Goal: Transaction & Acquisition: Purchase product/service

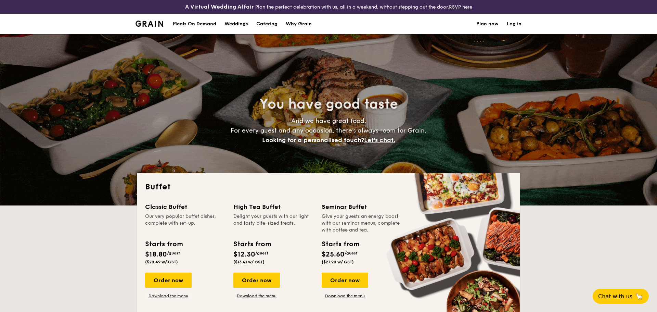
select select
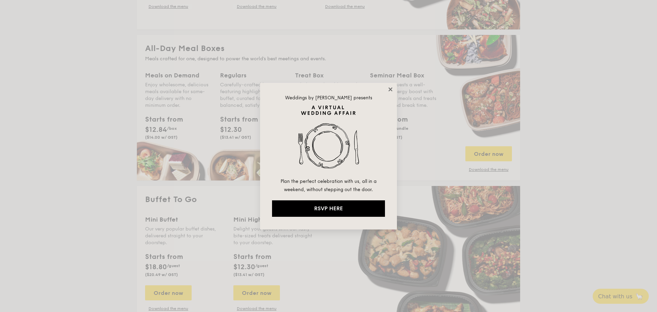
click at [389, 88] on icon at bounding box center [390, 89] width 4 height 4
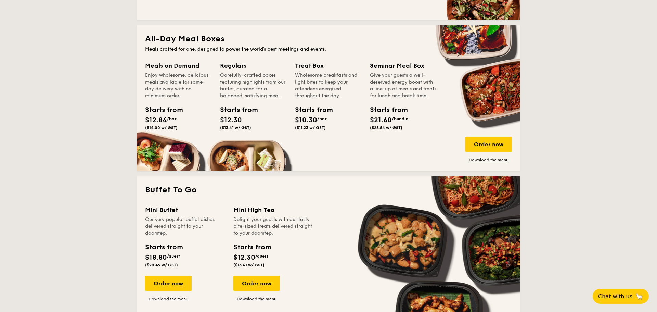
scroll to position [299, 0]
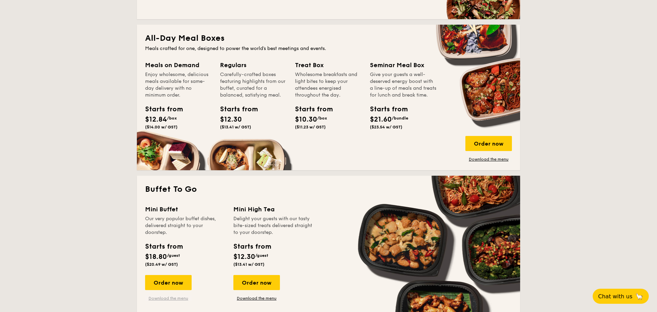
click at [181, 300] on link "Download the menu" at bounding box center [168, 297] width 47 height 5
click at [164, 281] on div "Order now" at bounding box center [168, 282] width 47 height 15
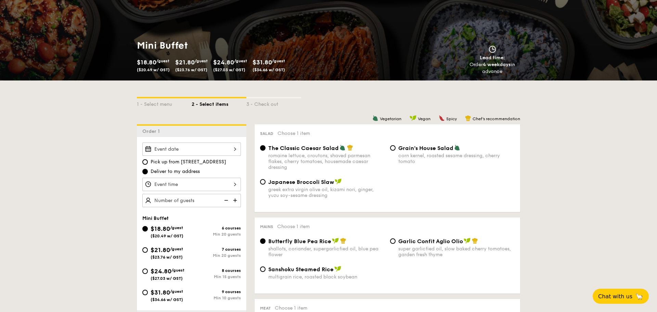
scroll to position [85, 0]
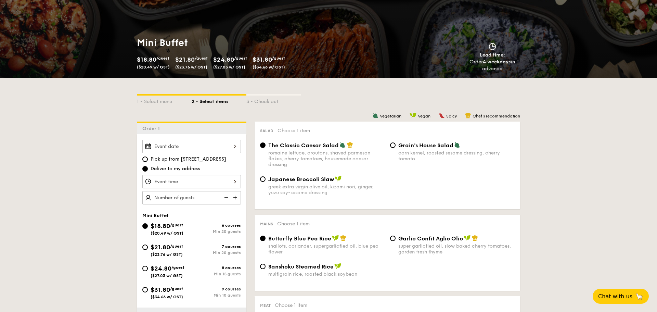
click at [195, 140] on div at bounding box center [191, 146] width 99 height 13
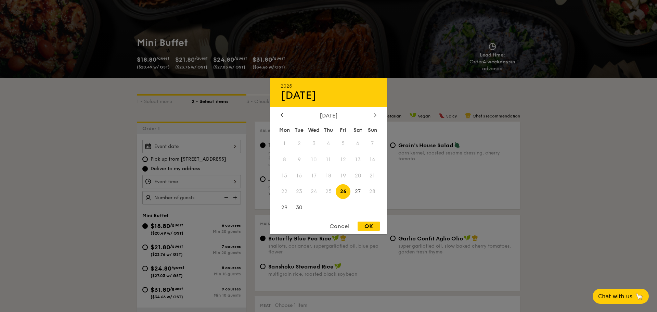
click at [375, 114] on icon at bounding box center [375, 115] width 3 height 4
click at [282, 114] on icon at bounding box center [282, 115] width 2 height 4
click at [283, 207] on span "29" at bounding box center [284, 207] width 15 height 15
click at [361, 224] on div "OK" at bounding box center [369, 225] width 22 height 9
type input "[DATE]"
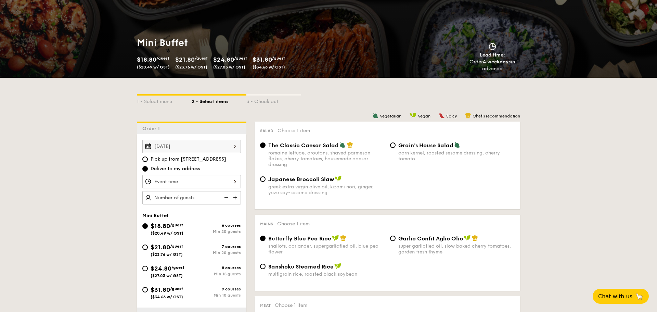
click at [232, 178] on div at bounding box center [191, 181] width 99 height 13
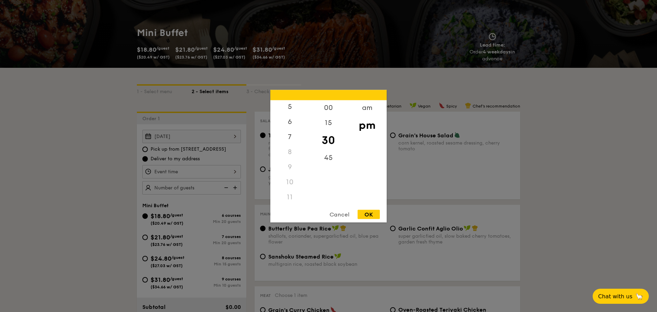
scroll to position [96, 0]
click at [290, 198] on div "11" at bounding box center [289, 196] width 39 height 15
click at [332, 107] on div "00" at bounding box center [328, 110] width 39 height 20
click at [373, 106] on div "am" at bounding box center [367, 110] width 39 height 20
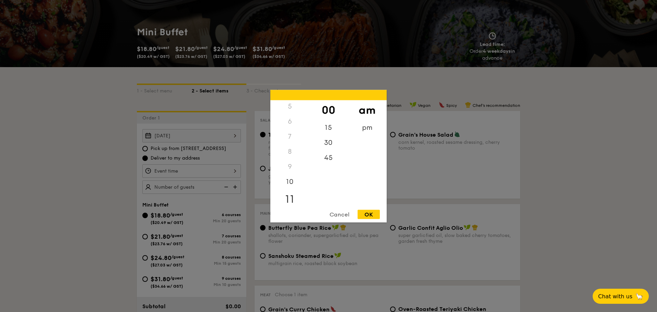
click at [289, 199] on div "11" at bounding box center [289, 199] width 39 height 20
click at [334, 127] on div "15" at bounding box center [328, 130] width 39 height 20
drag, startPoint x: 373, startPoint y: 213, endPoint x: 411, endPoint y: 229, distance: 41.3
click at [373, 213] on div "OK" at bounding box center [369, 213] width 22 height 9
type input "11:15AM"
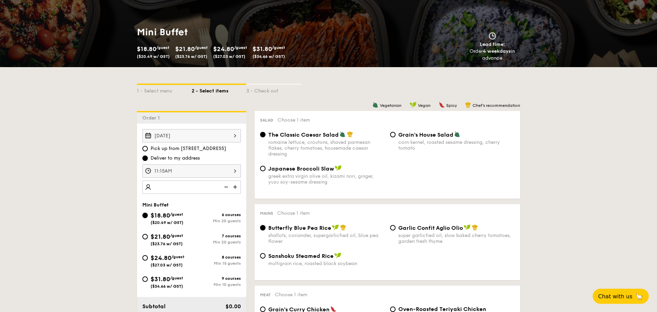
click at [237, 187] on img at bounding box center [236, 186] width 10 height 13
click at [229, 188] on img at bounding box center [225, 186] width 10 height 13
type input "20 guests"
click at [229, 188] on img at bounding box center [225, 186] width 10 height 13
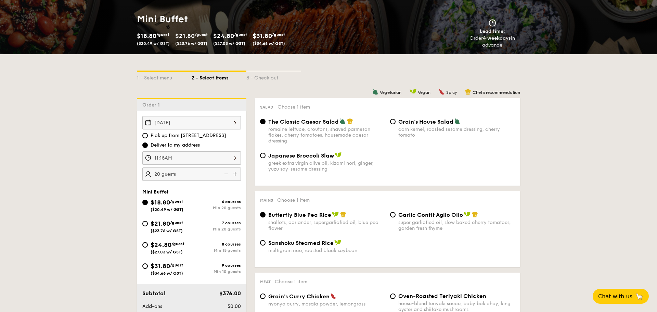
scroll to position [117, 0]
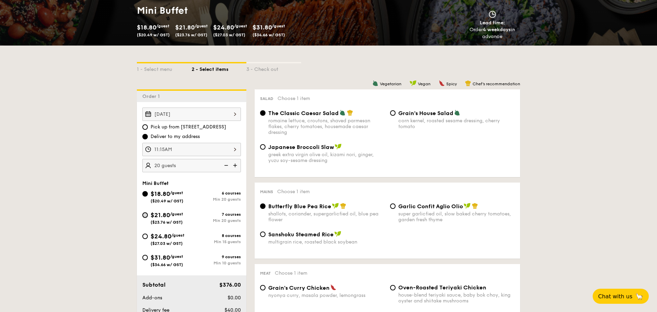
click at [147, 215] on input "$21.80 /guest ($23.76 w/ GST) 7 courses Min 20 guests" at bounding box center [144, 214] width 5 height 5
radio input "true"
radio input "false"
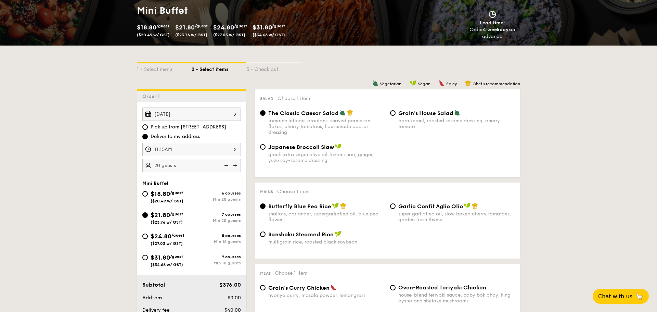
radio input "true"
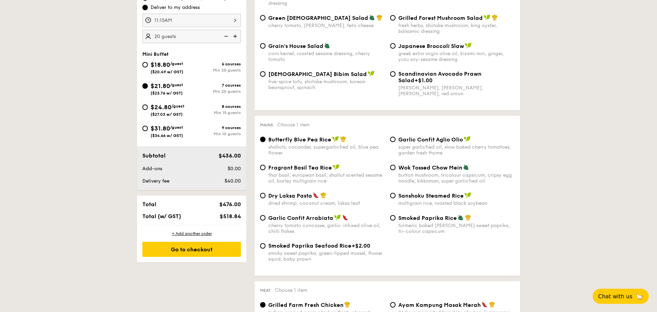
scroll to position [251, 0]
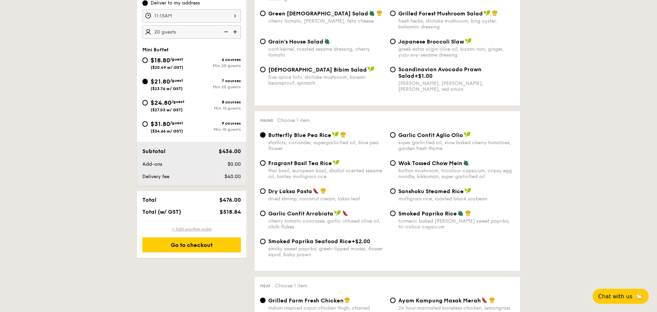
click at [193, 227] on div "+ Add another order" at bounding box center [191, 228] width 99 height 5
radio input "true"
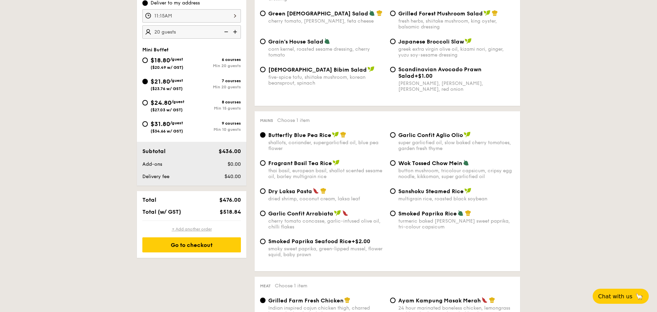
radio input "true"
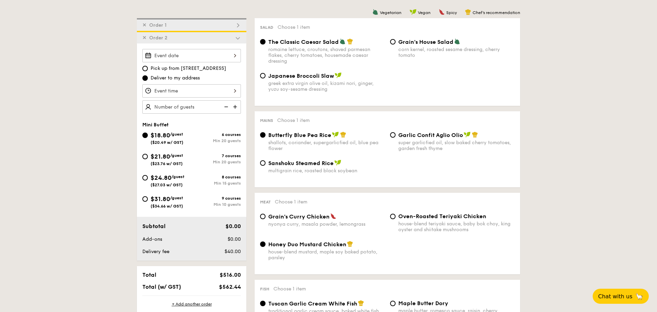
scroll to position [170, 0]
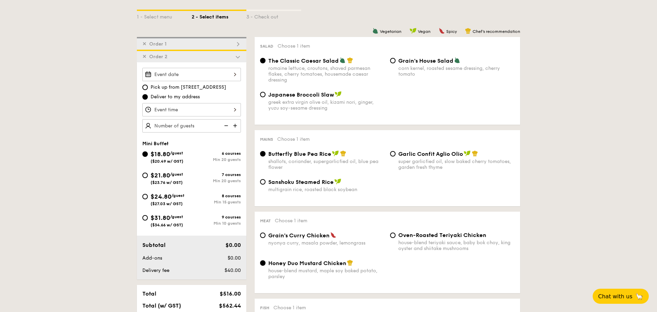
click at [215, 73] on div at bounding box center [191, 74] width 99 height 13
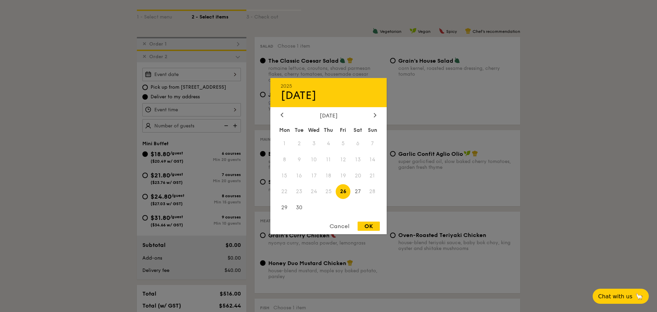
click at [215, 73] on div at bounding box center [328, 156] width 657 height 312
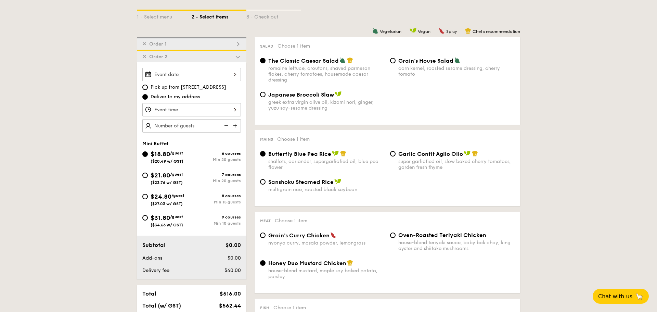
click at [214, 107] on div at bounding box center [191, 109] width 99 height 13
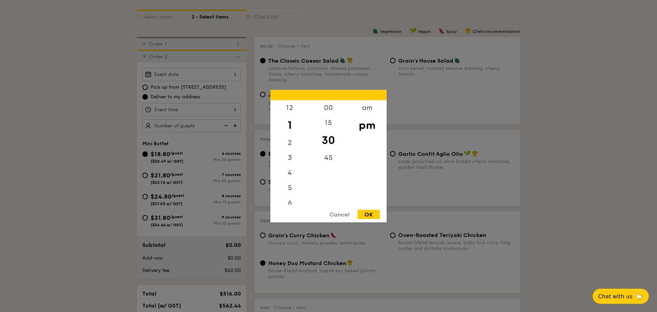
click at [214, 107] on div at bounding box center [328, 156] width 657 height 312
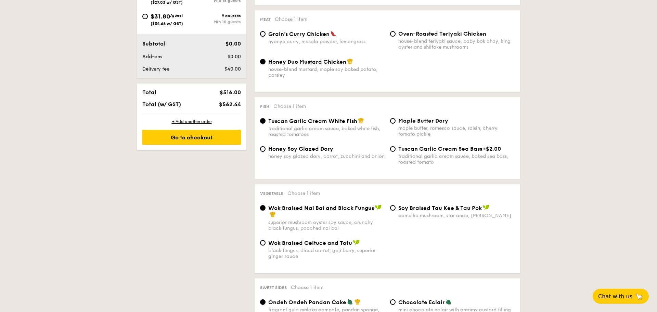
scroll to position [426, 0]
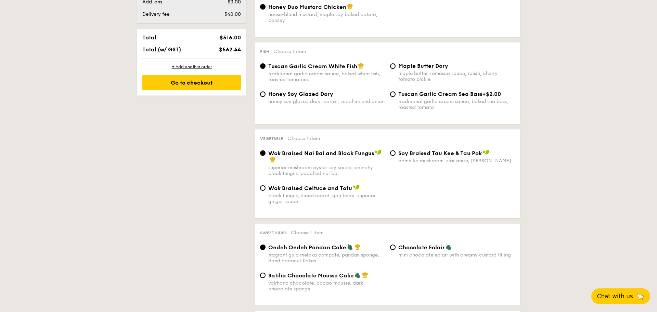
click at [629, 296] on span "Chat with us" at bounding box center [615, 296] width 36 height 7
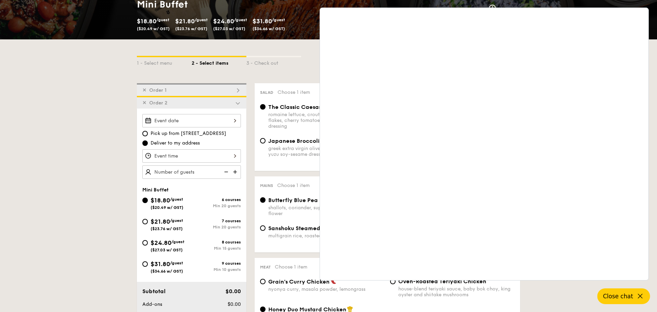
scroll to position [119, 0]
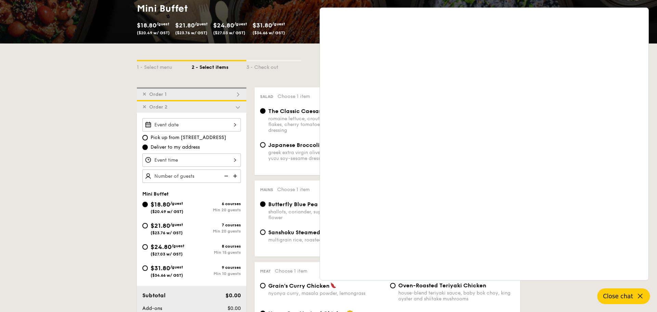
click at [279, 77] on div "1 - Select menu 2 - Select items 3 - Check out" at bounding box center [328, 65] width 383 height 44
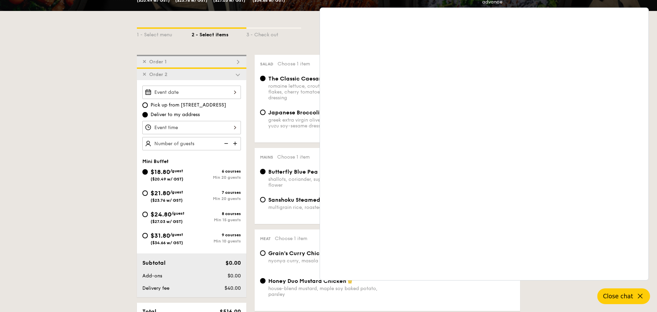
scroll to position [97, 0]
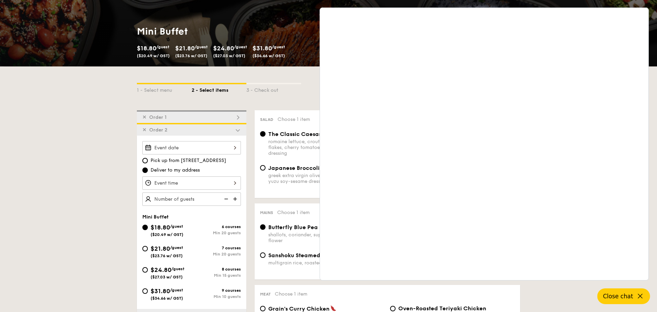
click at [226, 113] on div "✕ Order 1" at bounding box center [192, 116] width 110 height 13
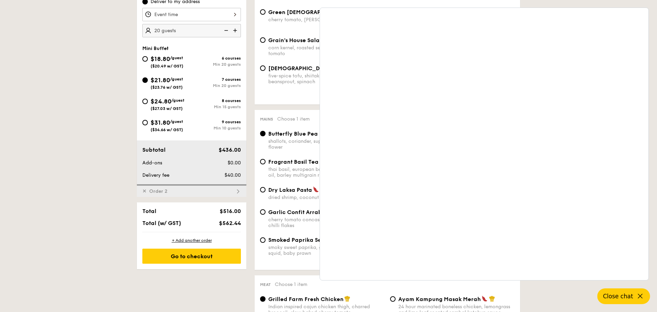
scroll to position [261, 0]
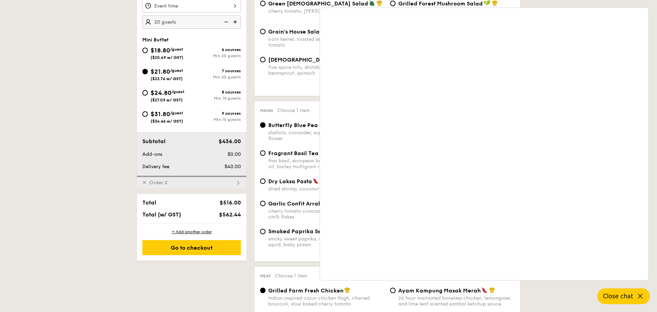
click at [201, 185] on div "✕ Order 2" at bounding box center [192, 182] width 110 height 13
radio input "true"
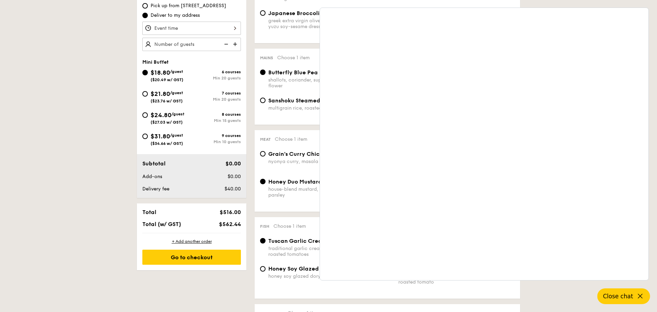
scroll to position [250, 0]
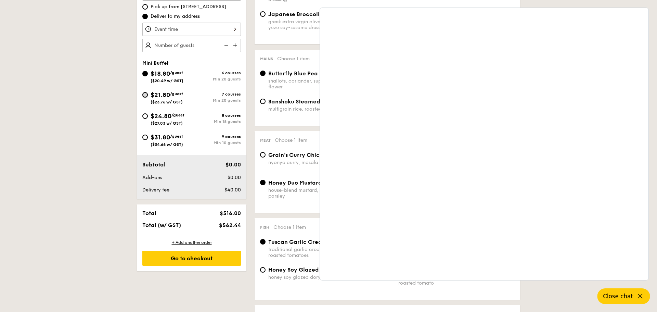
click at [145, 93] on input "$21.80 /guest ($23.76 w/ GST) 7 courses Min 20 guests" at bounding box center [144, 94] width 5 height 5
radio input "true"
radio input "false"
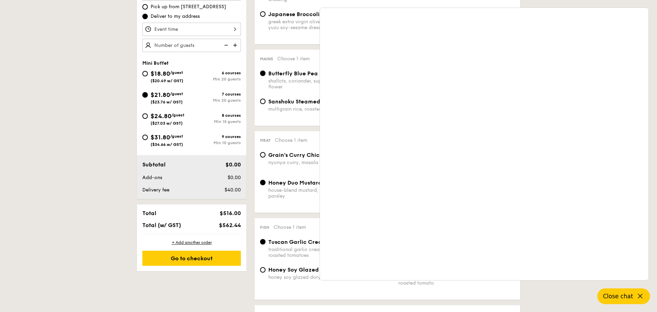
radio input "true"
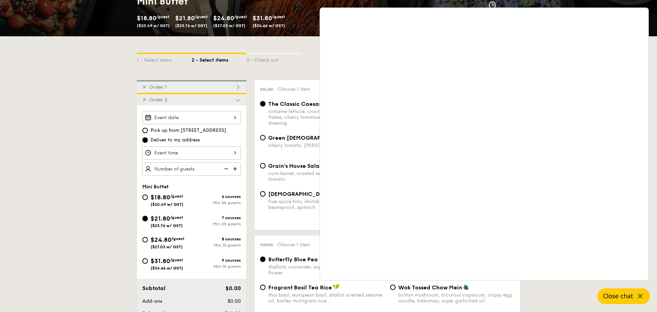
scroll to position [126, 0]
click at [202, 90] on div "✕ Order 1" at bounding box center [192, 87] width 110 height 13
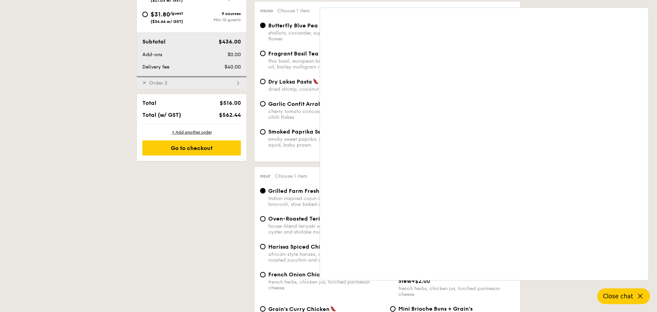
scroll to position [402, 0]
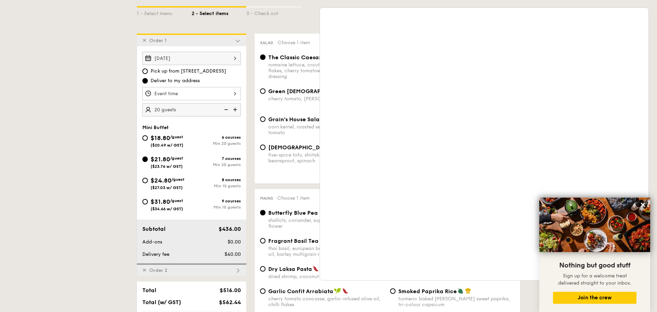
scroll to position [105, 0]
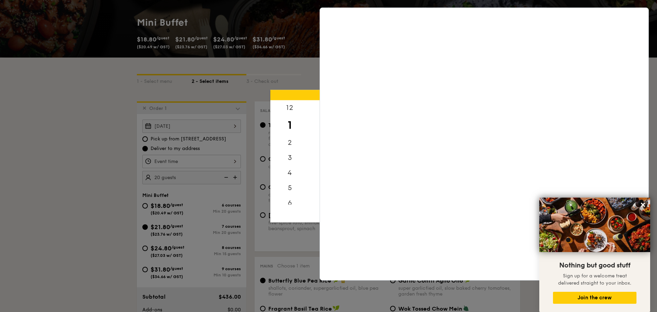
click at [207, 158] on div "12 1 2 3 4 5 6 7 8 9 10 11 00 15 30 45 am pm Cancel OK" at bounding box center [191, 161] width 99 height 13
click at [307, 37] on div at bounding box center [328, 156] width 657 height 312
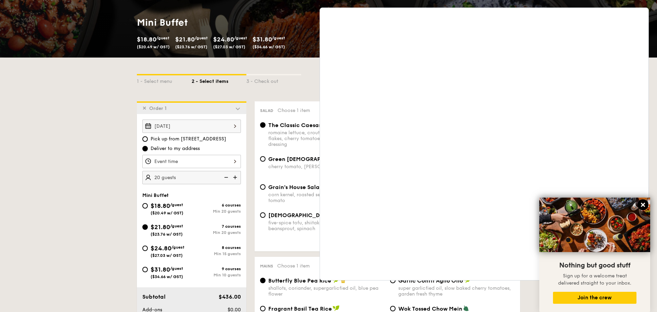
click at [641, 203] on icon at bounding box center [643, 205] width 6 height 6
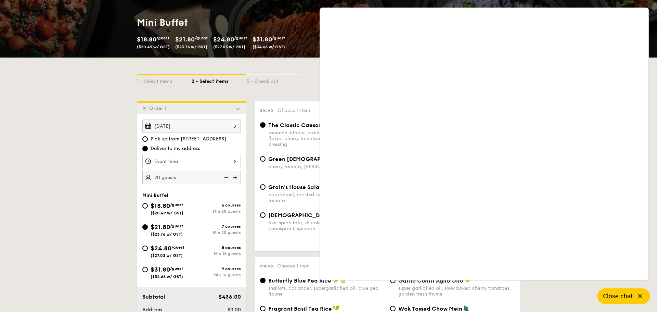
click at [633, 297] on span "Close chat" at bounding box center [618, 296] width 30 height 7
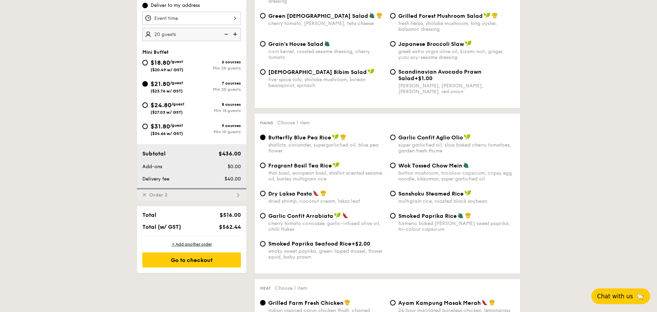
click at [169, 194] on span "Order 2" at bounding box center [158, 195] width 24 height 6
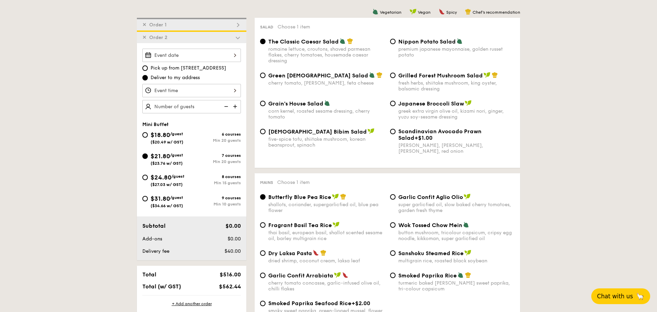
scroll to position [183, 0]
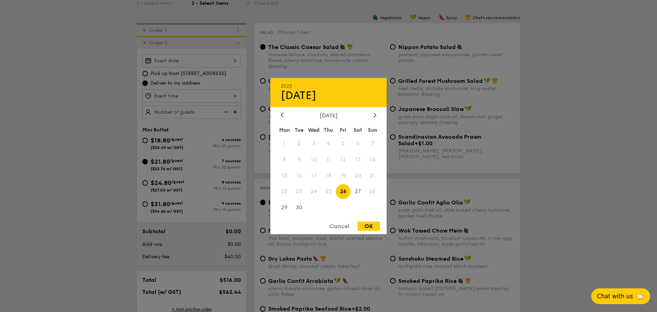
click at [197, 61] on div "2025 Sep [DATE] Tue Wed Thu Fri Sat Sun 1 2 3 4 5 6 7 8 9 10 11 12 13 14 15 16 …" at bounding box center [191, 60] width 99 height 13
click at [285, 211] on span "29" at bounding box center [284, 207] width 15 height 15
click at [368, 228] on div "OK" at bounding box center [369, 225] width 22 height 9
type input "[DATE]"
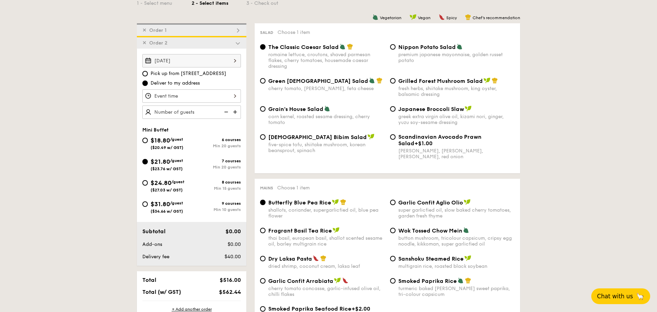
click at [175, 93] on div at bounding box center [191, 95] width 99 height 13
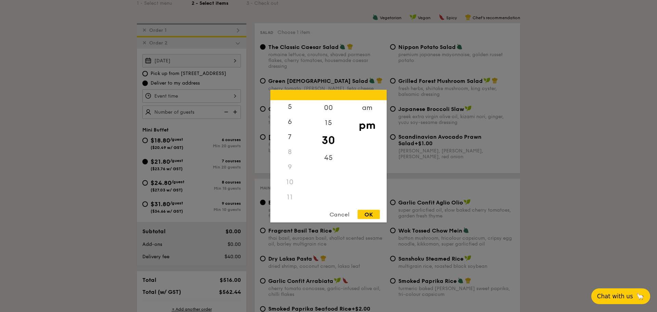
scroll to position [81, 0]
click at [292, 196] on div "11" at bounding box center [289, 196] width 39 height 15
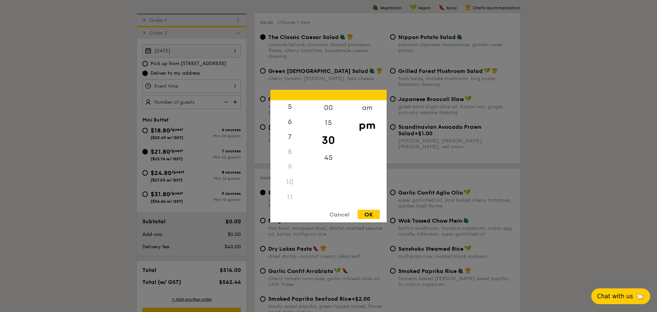
scroll to position [194, 0]
click at [365, 107] on div "am" at bounding box center [367, 110] width 39 height 20
click at [289, 196] on div "11" at bounding box center [289, 194] width 39 height 20
click at [330, 125] on div "15" at bounding box center [328, 125] width 39 height 20
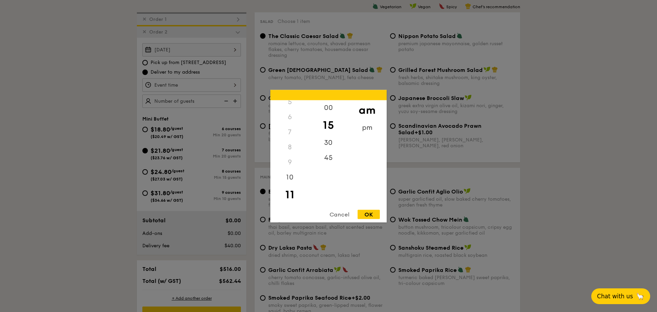
click at [374, 214] on div "OK" at bounding box center [369, 213] width 22 height 9
type input "11:15AM"
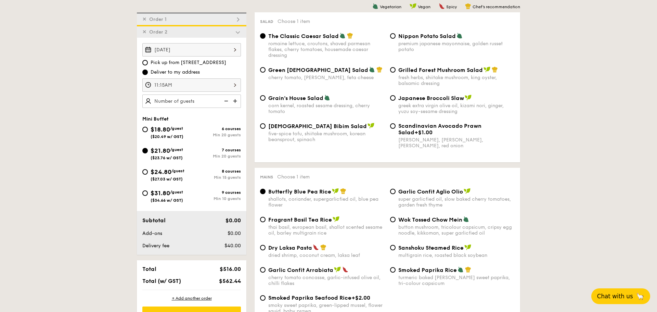
click at [238, 103] on img at bounding box center [236, 100] width 10 height 13
type input "20 guests"
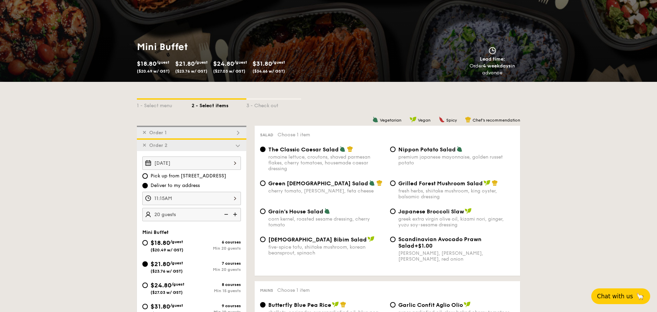
scroll to position [82, 0]
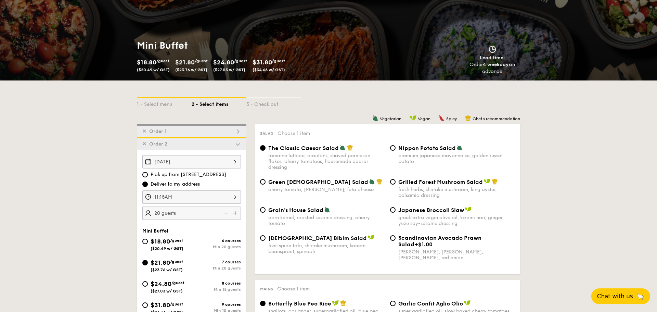
click at [187, 130] on div "✕ Order 1" at bounding box center [192, 130] width 110 height 13
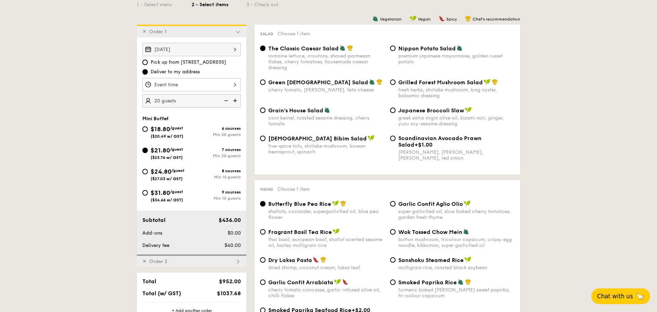
scroll to position [196, 0]
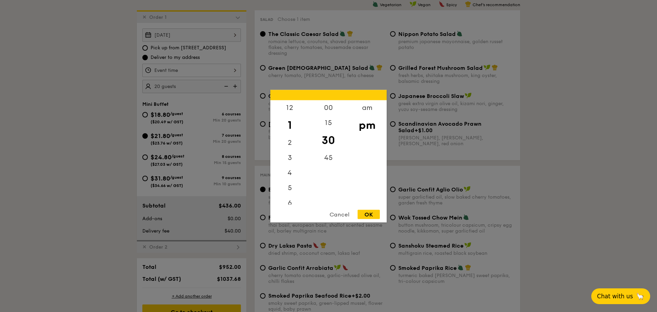
click at [210, 71] on div "12 1 2 3 4 5 6 7 8 9 10 11 00 15 30 45 am pm Cancel OK" at bounding box center [191, 70] width 99 height 13
click at [287, 199] on div "11" at bounding box center [289, 196] width 39 height 15
drag, startPoint x: 368, startPoint y: 110, endPoint x: 322, endPoint y: 163, distance: 69.4
click at [367, 111] on div "am" at bounding box center [367, 107] width 39 height 15
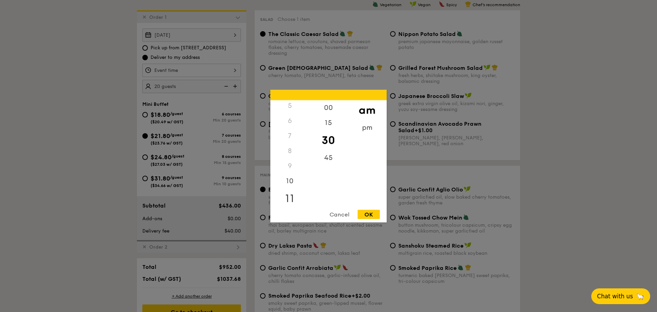
scroll to position [77, 0]
click at [292, 198] on div "11" at bounding box center [289, 199] width 39 height 20
click at [329, 121] on div "15" at bounding box center [328, 125] width 39 height 20
click at [371, 214] on div "OK" at bounding box center [369, 213] width 22 height 9
type input "11:15AM"
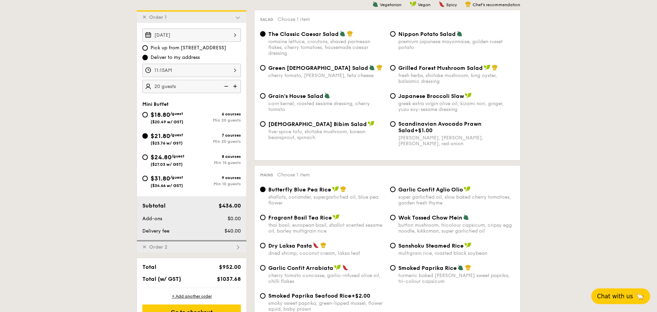
click at [407, 68] on span "Grilled Forest Mushroom Salad" at bounding box center [440, 68] width 85 height 7
click at [396, 68] on input "Grilled Forest Mushroom Salad fresh herbs, shiitake mushroom, king oyster, bals…" at bounding box center [392, 67] width 5 height 5
radio input "true"
click at [306, 271] on span "Garlic Confit Arrabiata" at bounding box center [300, 268] width 65 height 7
click at [266, 270] on input "Garlic Confit Arrabiata cherry tomato concasse, garlic-infused olive oil, chill…" at bounding box center [262, 267] width 5 height 5
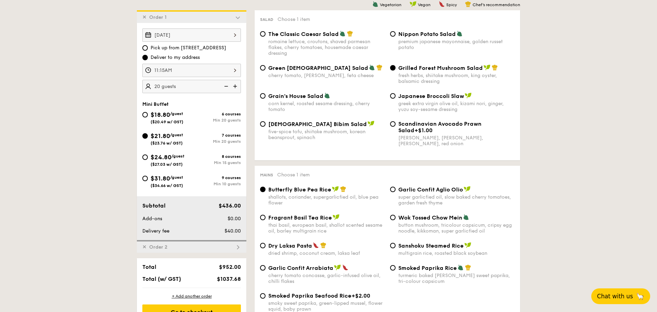
radio input "true"
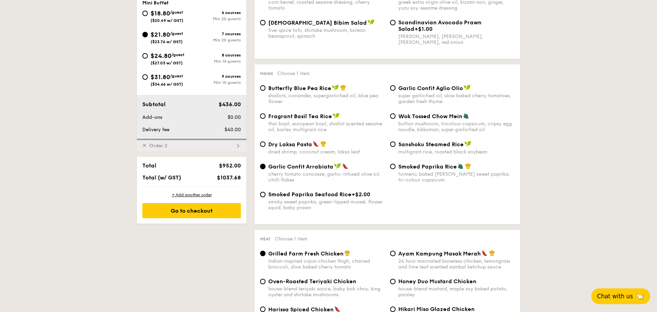
scroll to position [360, 0]
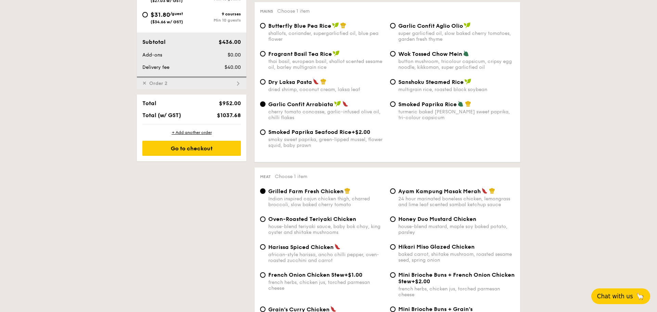
click at [323, 250] on span "Harissa Spiced Chicken" at bounding box center [300, 247] width 65 height 7
click at [266, 249] on input "Harissa Spiced Chicken african-style harissa, ancho chilli pepper, oven-roasted…" at bounding box center [262, 246] width 5 height 5
radio input "true"
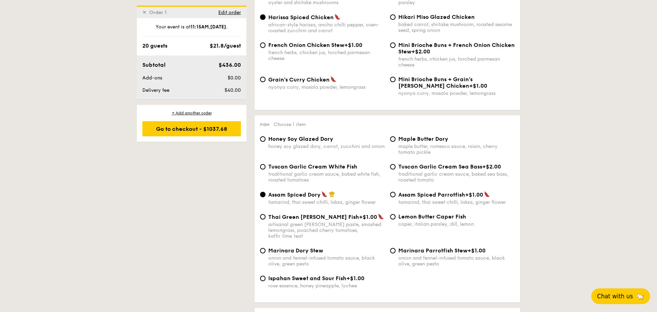
scroll to position [607, 0]
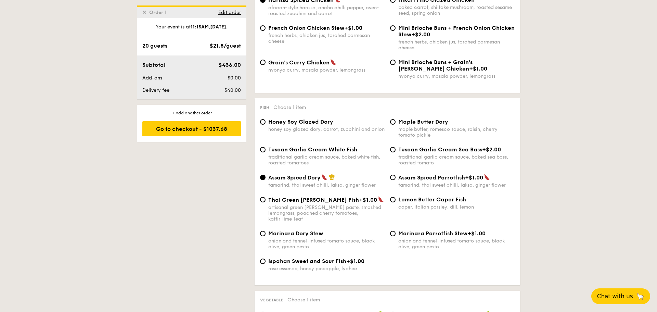
click at [359, 203] on span "+$1.00" at bounding box center [368, 199] width 18 height 7
click at [266, 202] on input "Thai Green [PERSON_NAME] Fish +$1.00 artisanal green [PERSON_NAME] paste, smash…" at bounding box center [262, 199] width 5 height 5
radio input "true"
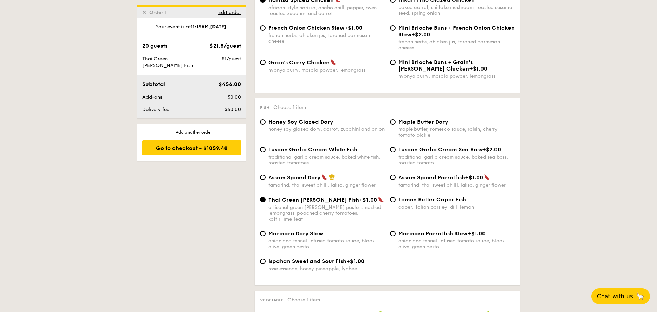
click at [306, 181] on div "Assam Spiced Dory" at bounding box center [326, 177] width 116 height 7
click at [266, 180] on input "Assam Spiced Dory tamarind, thai sweet chilli, laksa, ginger flower" at bounding box center [262, 177] width 5 height 5
radio input "true"
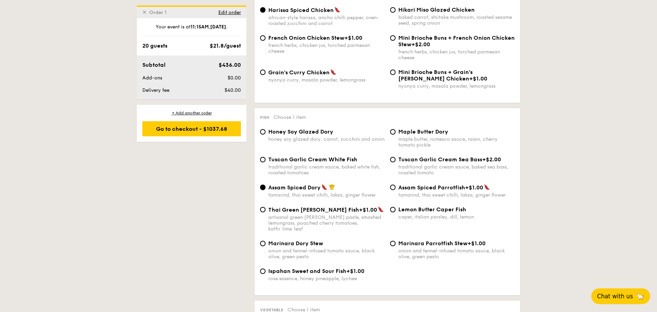
scroll to position [602, 0]
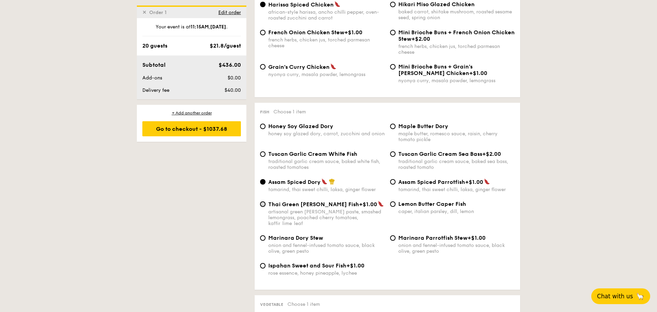
click at [262, 207] on input "Thai Green [PERSON_NAME] Fish +$1.00 artisanal green [PERSON_NAME] paste, smash…" at bounding box center [262, 203] width 5 height 5
radio input "true"
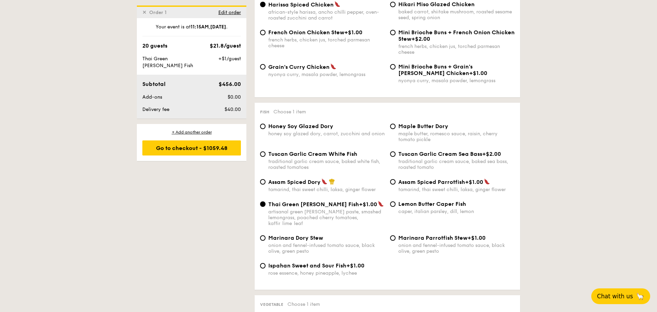
click at [260, 189] on div "Assam Spiced Dory tamarind, thai sweet chilli, laksa, ginger flower" at bounding box center [322, 185] width 130 height 14
click at [266, 190] on div "Assam Spiced Dory tamarind, thai sweet chilli, laksa, ginger flower" at bounding box center [322, 185] width 130 height 14
click at [265, 184] on input "Assam Spiced Dory tamarind, thai sweet chilli, laksa, ginger flower" at bounding box center [262, 181] width 5 height 5
radio input "true"
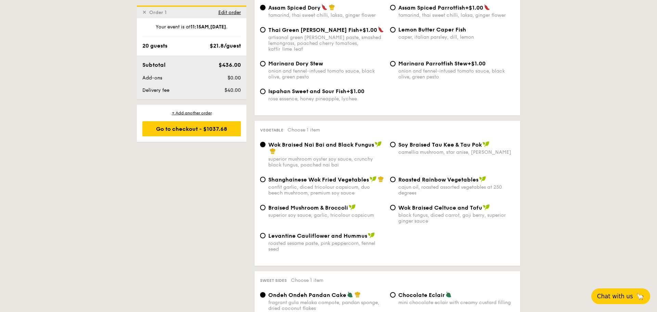
scroll to position [779, 0]
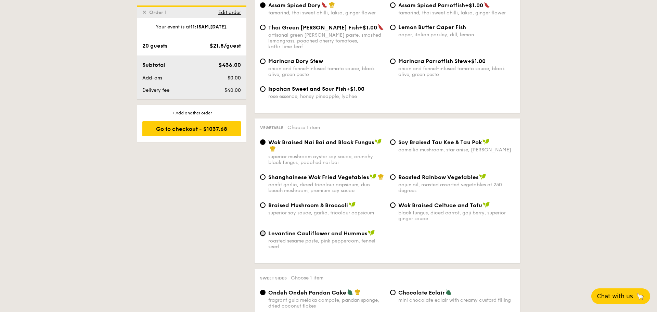
click at [264, 236] on input "Levantine Cauliflower and Hummus roasted sesame paste, pink peppercorn, fennel …" at bounding box center [262, 232] width 5 height 5
radio input "true"
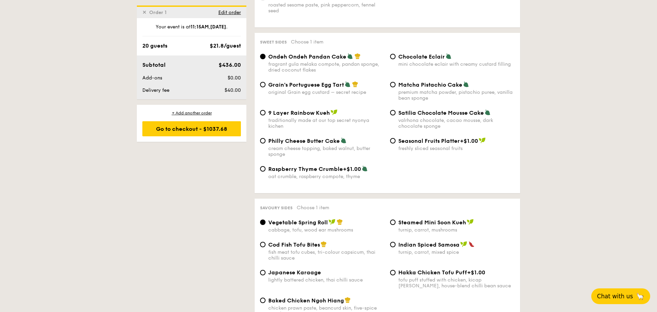
scroll to position [995, 0]
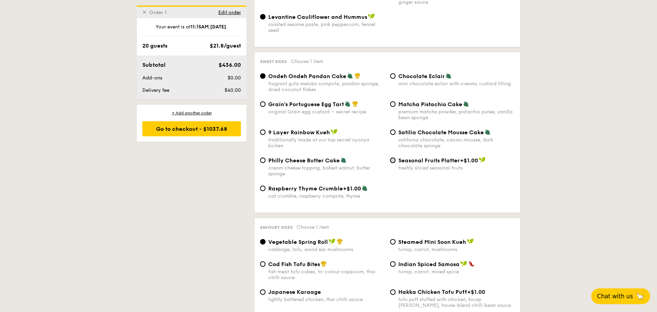
click at [391, 163] on input "Seasonal Fruits Platter +$1.00 freshly sliced seasonal fruits" at bounding box center [392, 159] width 5 height 5
radio input "true"
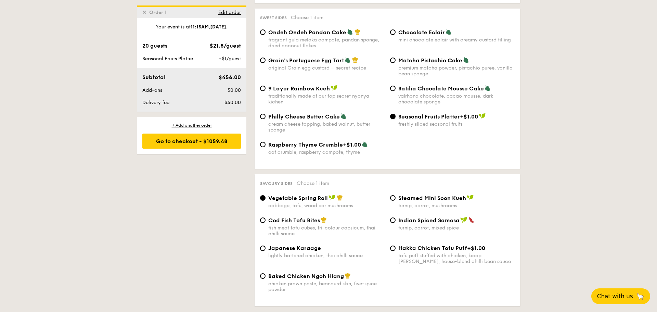
scroll to position [1040, 0]
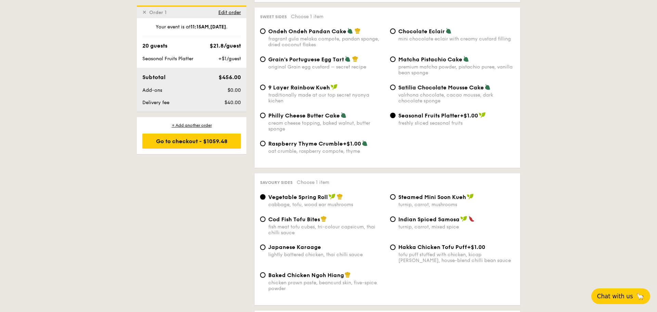
click at [396, 230] on div "Indian Spiced Samosa turnip, carrot, mixed spice" at bounding box center [452, 223] width 130 height 14
click at [393, 222] on input "Indian Spiced Samosa turnip, carrot, mixed spice" at bounding box center [392, 218] width 5 height 5
radio input "true"
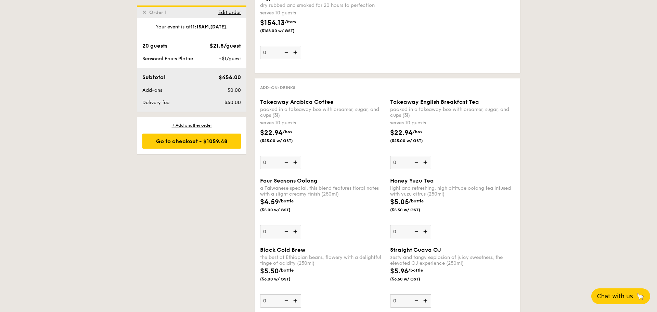
scroll to position [1475, 0]
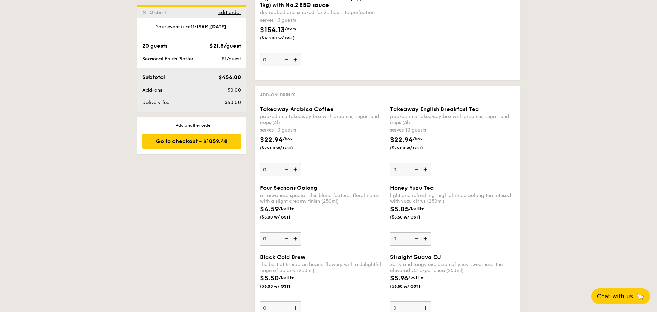
click at [295, 176] on img at bounding box center [296, 169] width 10 height 13
click at [295, 176] on input "0" at bounding box center [280, 169] width 41 height 13
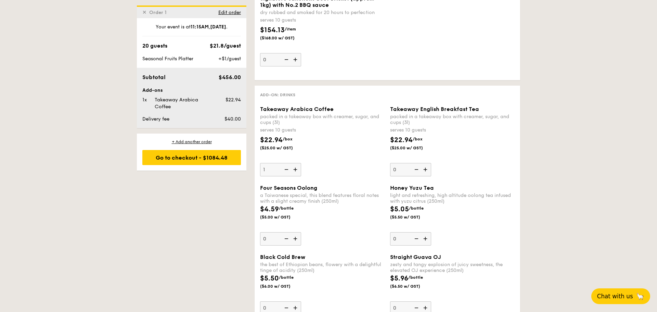
click at [295, 176] on img at bounding box center [296, 169] width 10 height 13
click at [295, 176] on input "1" at bounding box center [280, 169] width 41 height 13
type input "2"
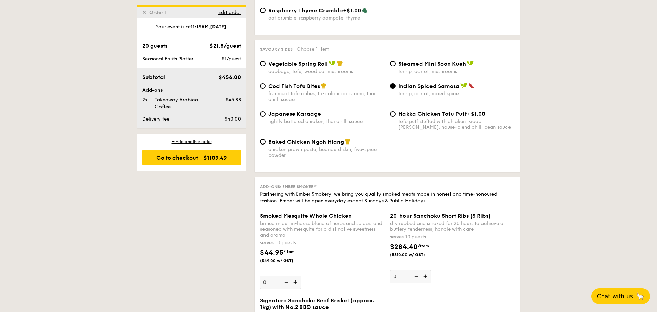
scroll to position [1112, 0]
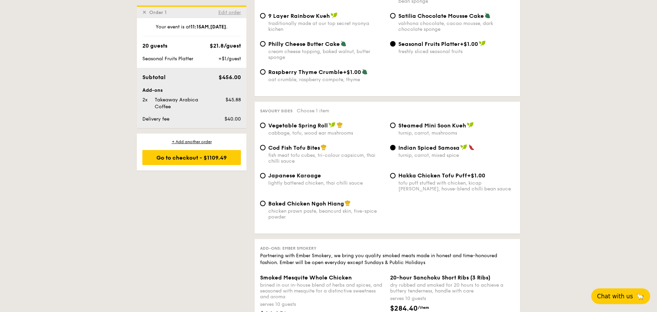
click at [230, 12] on span "Edit order" at bounding box center [229, 13] width 23 height 6
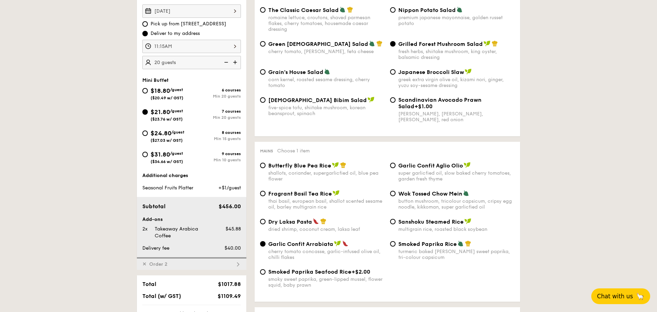
scroll to position [278, 0]
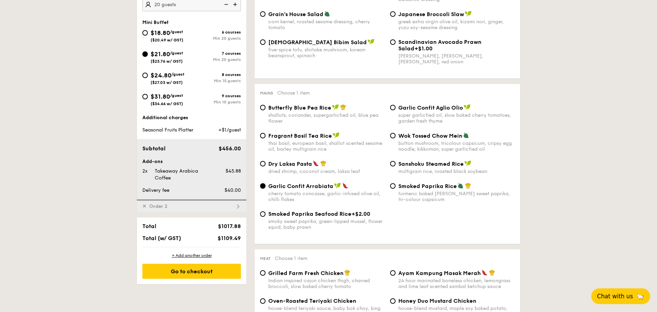
click at [186, 208] on div "✕ Order 2" at bounding box center [192, 205] width 110 height 13
radio input "true"
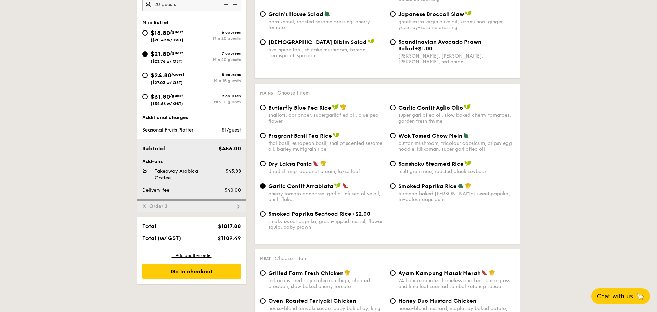
type input "0"
radio input "true"
radio input "false"
radio input "true"
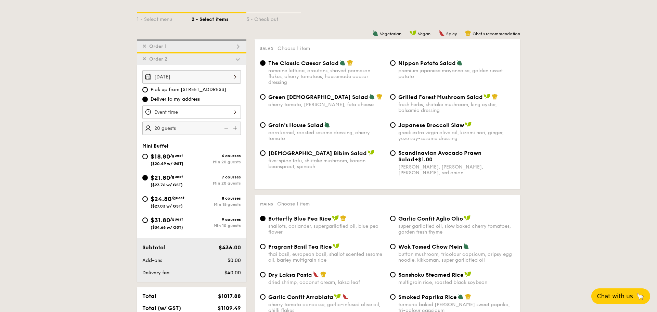
scroll to position [148, 0]
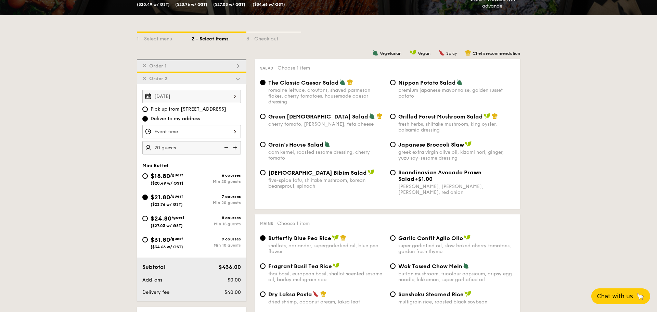
click at [294, 117] on span "Green [DEMOGRAPHIC_DATA] Salad" at bounding box center [318, 116] width 100 height 7
click at [266, 117] on input "Green Goddess Salad cherry tomato, [PERSON_NAME], feta cheese" at bounding box center [262, 116] width 5 height 5
radio input "true"
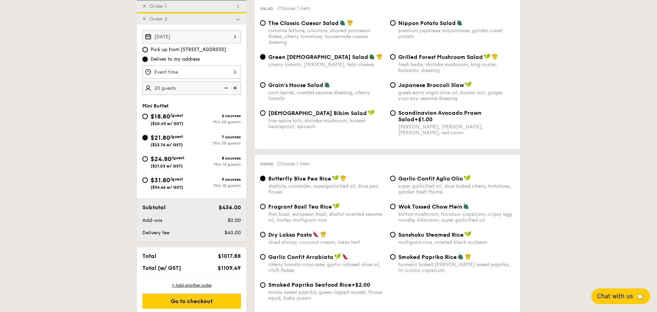
scroll to position [216, 0]
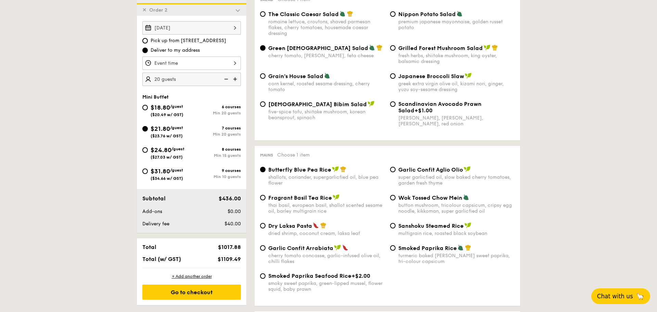
click at [305, 198] on span "Fragrant Basil Tea Rice" at bounding box center [300, 197] width 64 height 7
click at [266, 198] on input "Fragrant Basil Tea Rice thai basil, european basil, shallot scented sesame oil,…" at bounding box center [262, 197] width 5 height 5
radio input "true"
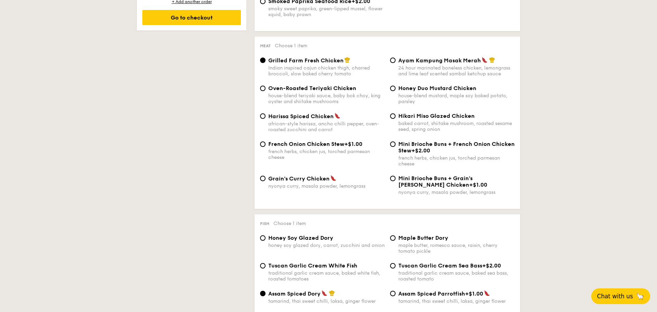
scroll to position [519, 0]
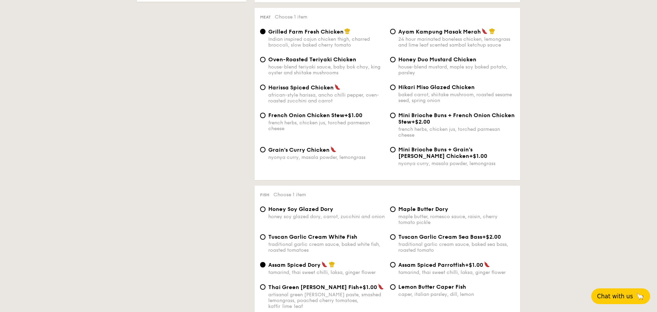
click at [427, 90] on span "Hikari Miso Glazed Chicken" at bounding box center [436, 87] width 76 height 7
click at [396, 90] on input "Hikari Miso Glazed Chicken baked carrot, shiitake mushroom, roasted sesame seed…" at bounding box center [392, 87] width 5 height 5
radio input "true"
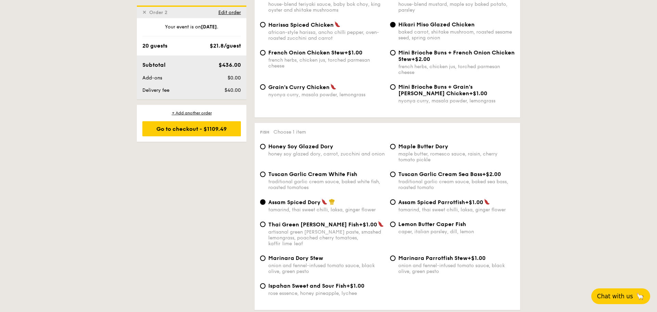
scroll to position [583, 0]
click at [393, 226] on input "Lemon Butter Caper Fish caper, italian parsley, dill, lemon" at bounding box center [392, 223] width 5 height 5
radio input "true"
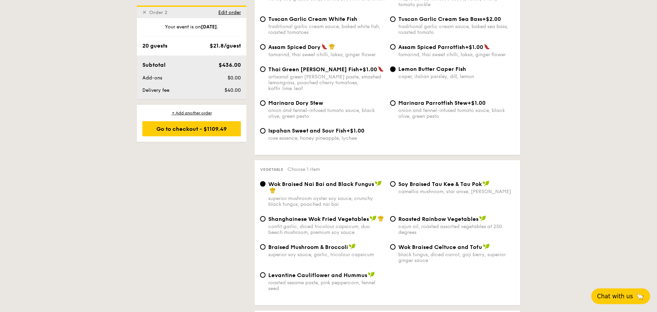
scroll to position [745, 0]
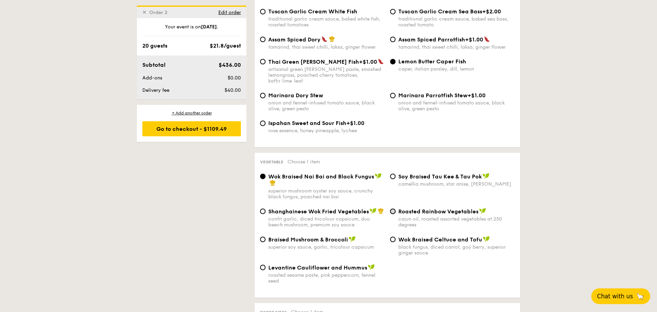
click at [392, 214] on input "Roasted Rainbow Vegetables cajun oil, roasted assorted vegetables at 250 degrees" at bounding box center [392, 210] width 5 height 5
radio input "true"
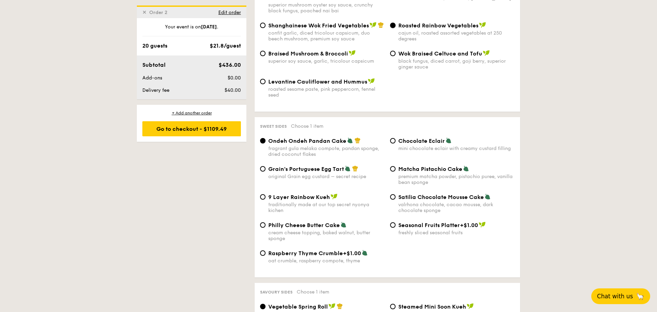
scroll to position [930, 0]
click at [409, 173] on span "Matcha Pistachio Cake" at bounding box center [430, 169] width 64 height 7
click at [396, 172] on input "Matcha Pistachio Cake premium matcha powder, pistachio puree, vanilla bean spon…" at bounding box center [392, 169] width 5 height 5
radio input "true"
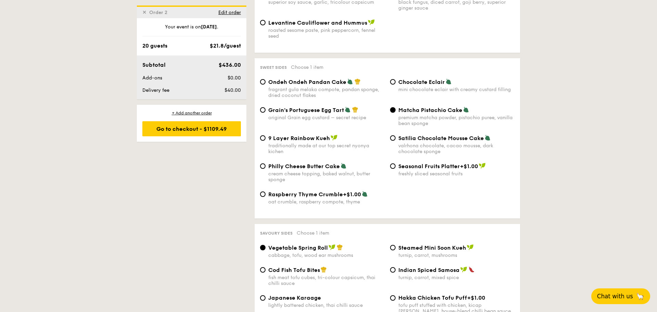
scroll to position [1036, 0]
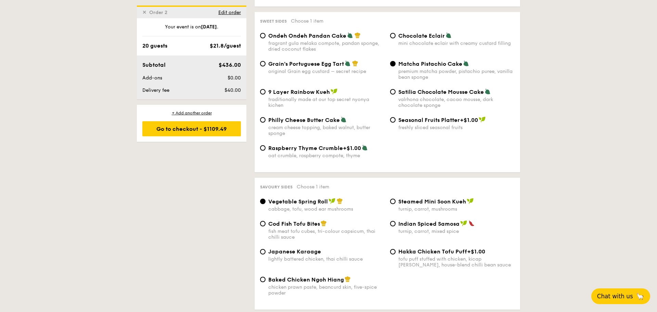
click at [408, 227] on span "Indian Spiced Samosa" at bounding box center [428, 223] width 61 height 7
click at [396, 226] on input "Indian Spiced Samosa turnip, carrot, mixed spice" at bounding box center [392, 223] width 5 height 5
radio input "true"
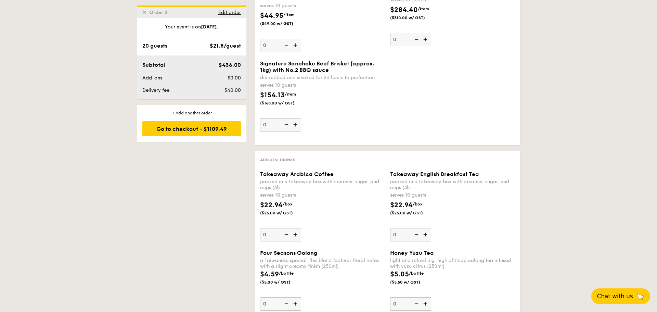
scroll to position [1595, 0]
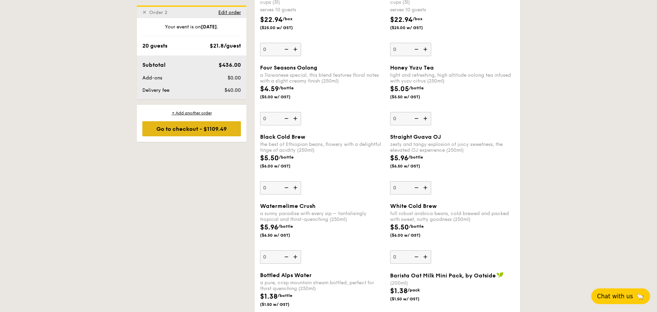
click at [202, 126] on div "Go to checkout - $1109.49" at bounding box center [191, 128] width 99 height 15
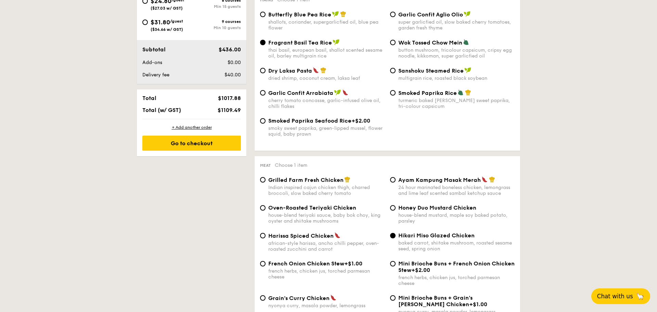
scroll to position [196, 0]
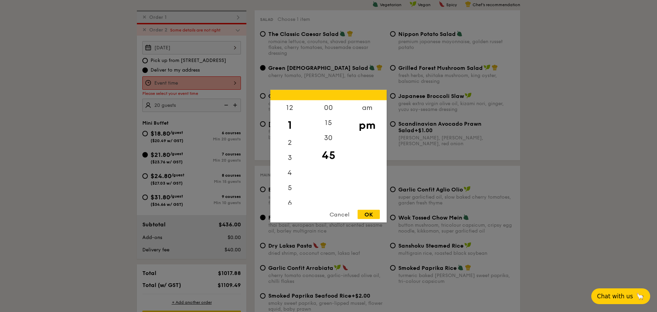
click at [230, 80] on div "12 1 2 3 4 5 6 7 8 9 10 11 00 15 30 45 am pm Cancel OK" at bounding box center [191, 82] width 99 height 13
click at [253, 70] on div at bounding box center [328, 156] width 657 height 312
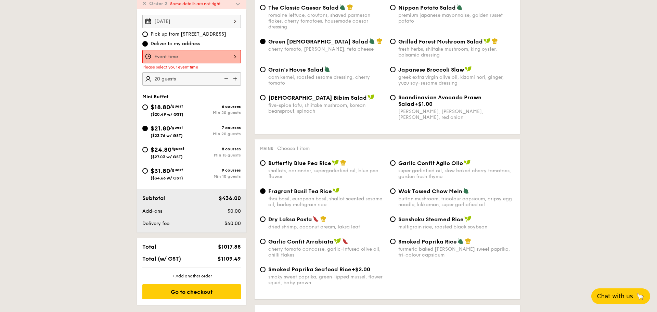
scroll to position [227, 0]
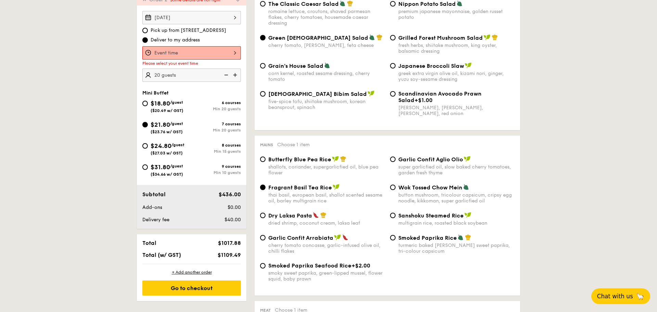
click at [615, 292] on button "Chat with us 🦙" at bounding box center [620, 296] width 59 height 16
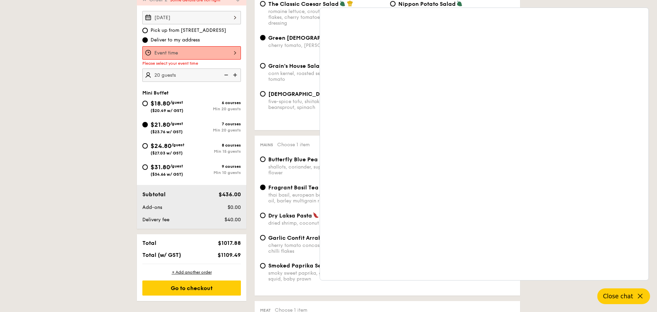
click at [636, 296] on button "Close chat" at bounding box center [624, 296] width 53 height 16
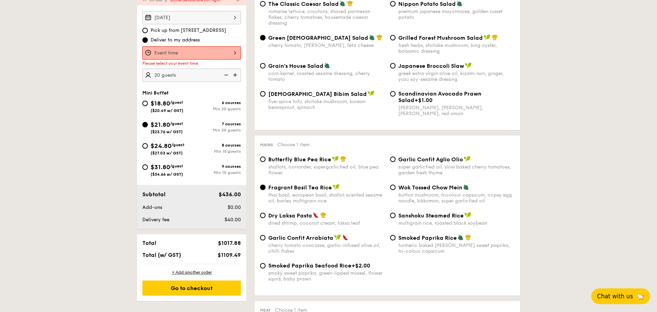
click at [636, 296] on span "🦙" at bounding box center [640, 296] width 9 height 8
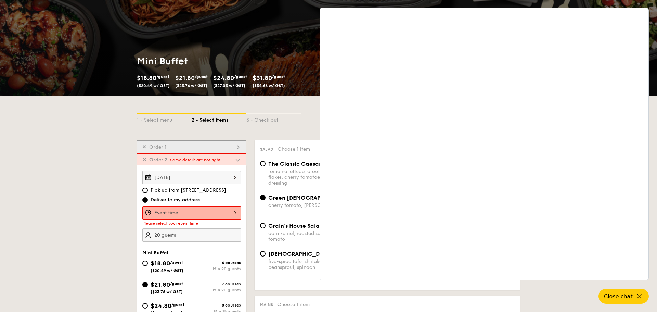
scroll to position [0, 0]
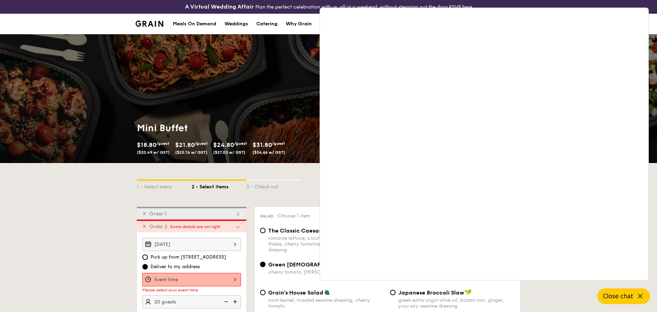
click at [631, 297] on span "Close chat" at bounding box center [618, 296] width 30 height 7
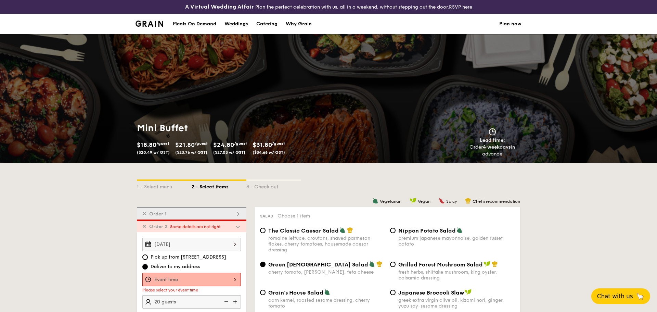
click at [148, 22] on img at bounding box center [150, 24] width 28 height 6
click at [146, 24] on img at bounding box center [150, 24] width 28 height 6
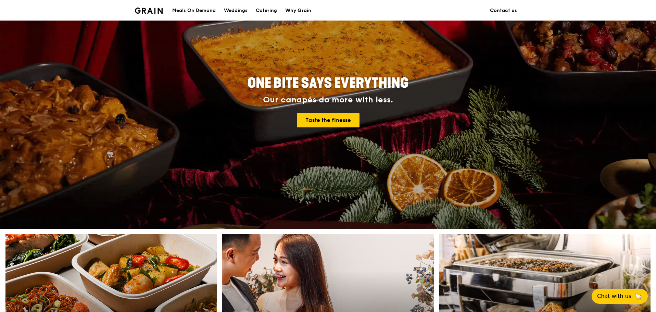
scroll to position [64, 0]
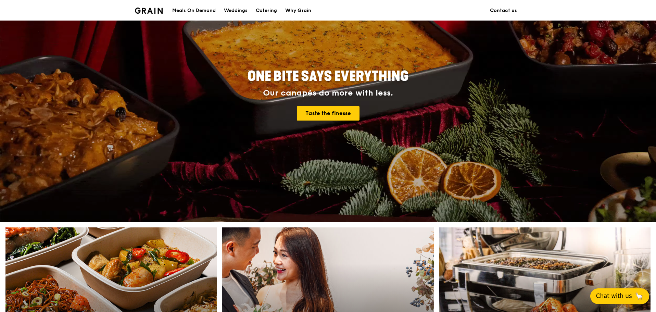
click at [624, 297] on span "Chat with us" at bounding box center [614, 296] width 36 height 9
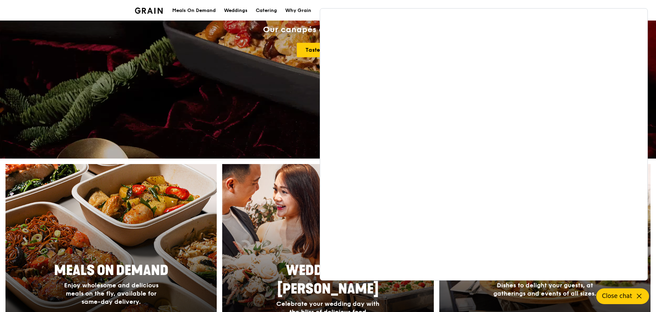
scroll to position [133, 0]
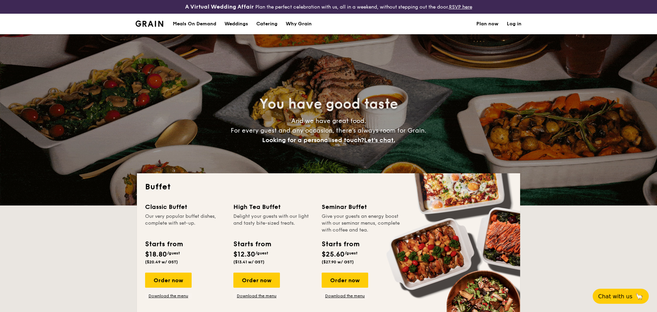
select select
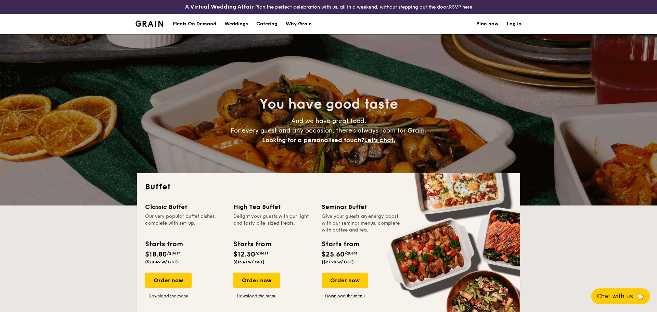
click at [623, 288] on button "Chat with us 🦙" at bounding box center [620, 296] width 59 height 16
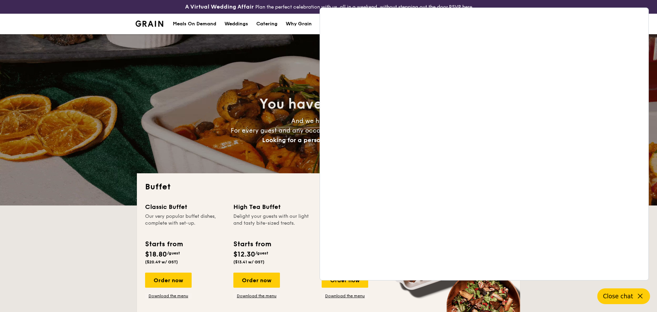
click at [633, 295] on button "Close chat" at bounding box center [624, 296] width 53 height 16
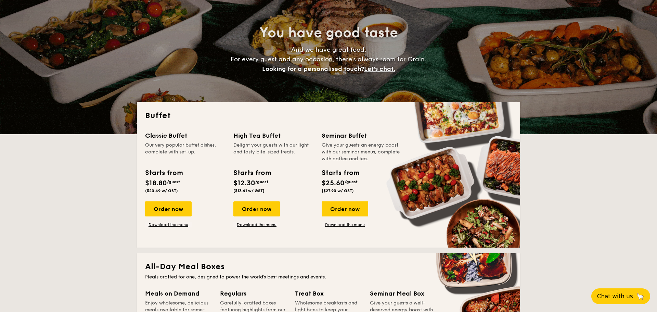
scroll to position [74, 0]
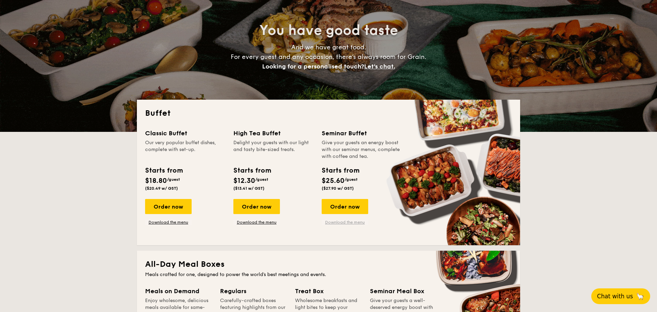
click at [355, 223] on link "Download the menu" at bounding box center [345, 221] width 47 height 5
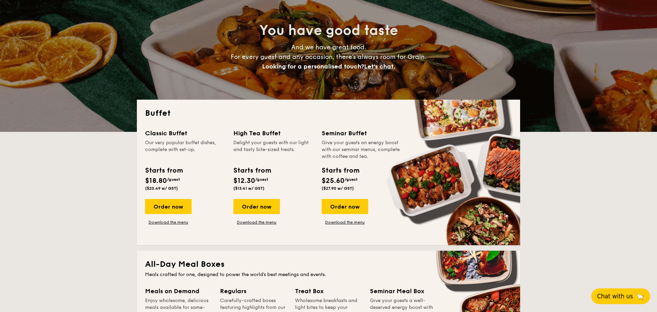
click at [621, 301] on button "Chat with us 🦙" at bounding box center [620, 296] width 59 height 16
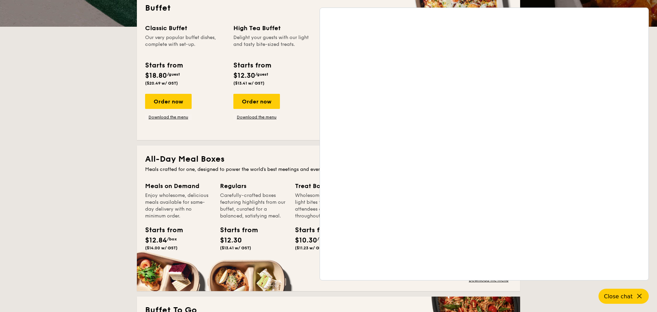
scroll to position [180, 0]
